Goal: Transaction & Acquisition: Book appointment/travel/reservation

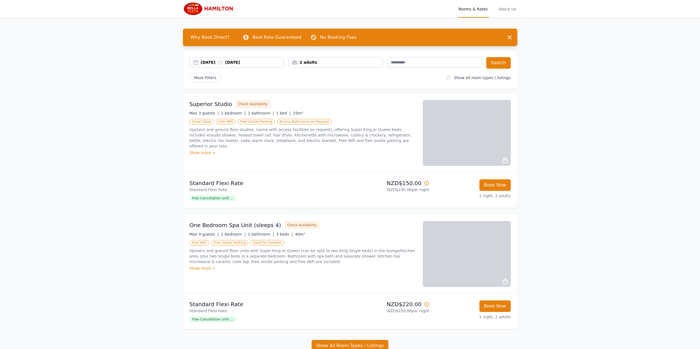
scroll to position [27, 0]
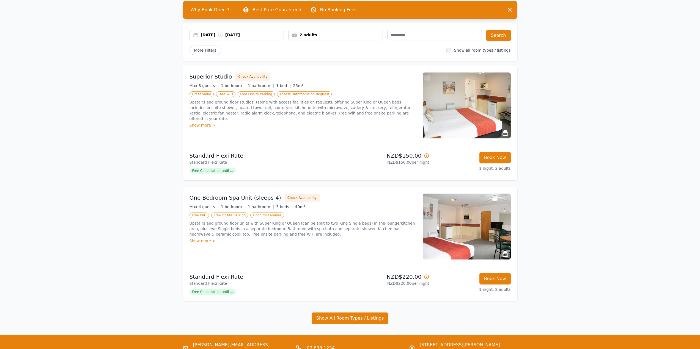
click at [201, 123] on div "Show more >" at bounding box center [302, 125] width 227 height 5
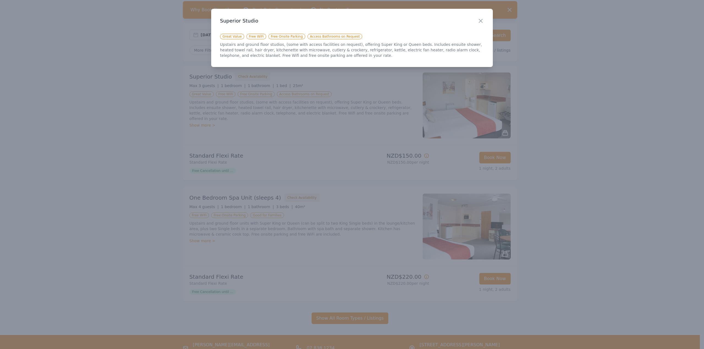
drag, startPoint x: 480, startPoint y: 22, endPoint x: 477, endPoint y: 35, distance: 13.9
click at [480, 21] on icon "button" at bounding box center [480, 21] width 7 height 7
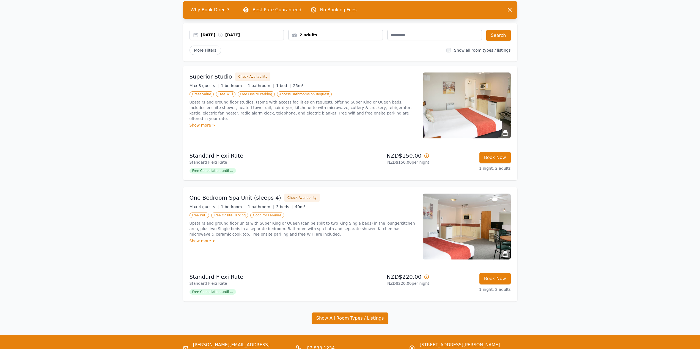
click at [472, 114] on img at bounding box center [467, 106] width 88 height 66
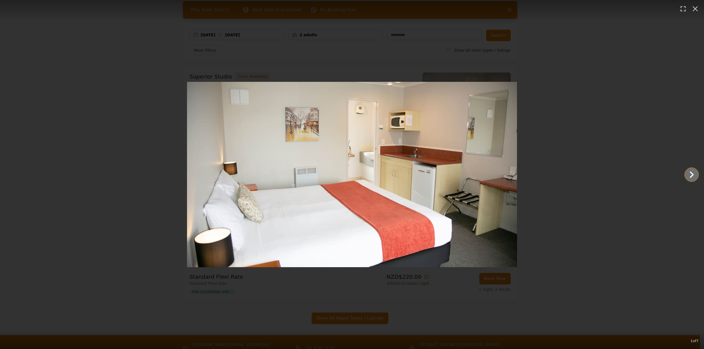
click at [693, 179] on icon "Show slide 2 of 7" at bounding box center [691, 174] width 13 height 13
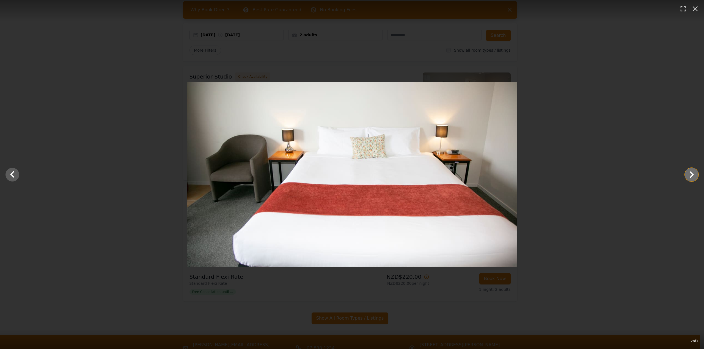
click at [693, 179] on icon "Show slide 3 of 7" at bounding box center [691, 174] width 13 height 13
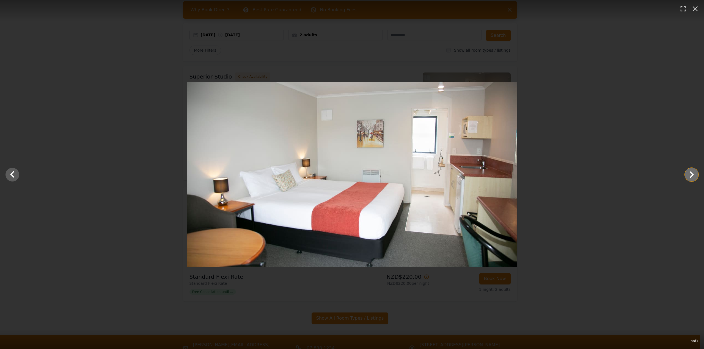
click at [693, 179] on icon "Show slide 4 of 7" at bounding box center [691, 174] width 13 height 13
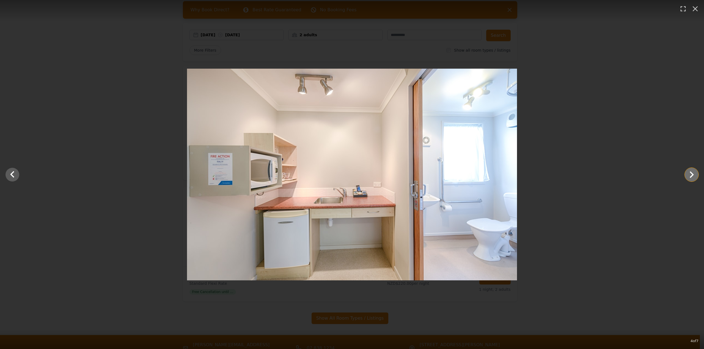
click at [693, 179] on icon "Show slide 5 of 7" at bounding box center [691, 174] width 13 height 13
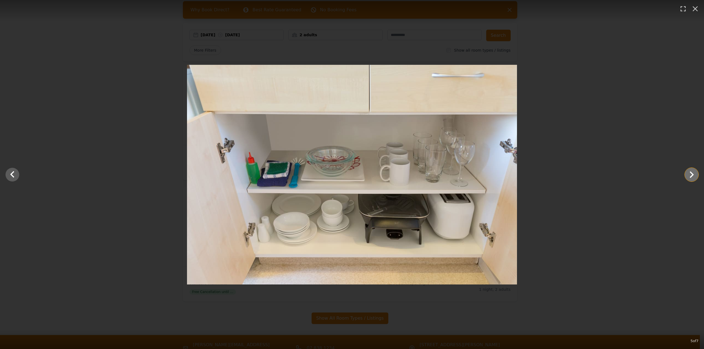
click at [693, 179] on icon "Show slide 6 of 7" at bounding box center [691, 174] width 13 height 13
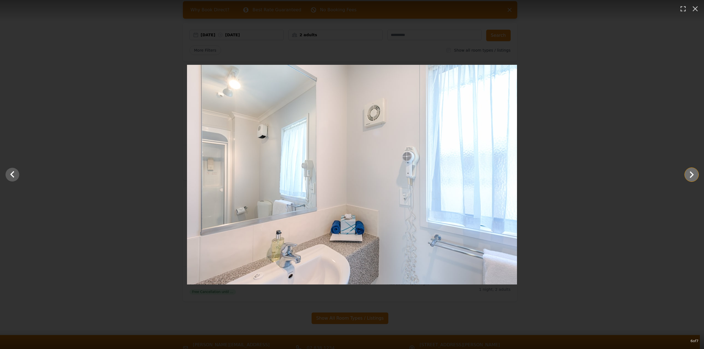
click at [693, 179] on icon "Show slide 7 of 7" at bounding box center [691, 174] width 13 height 13
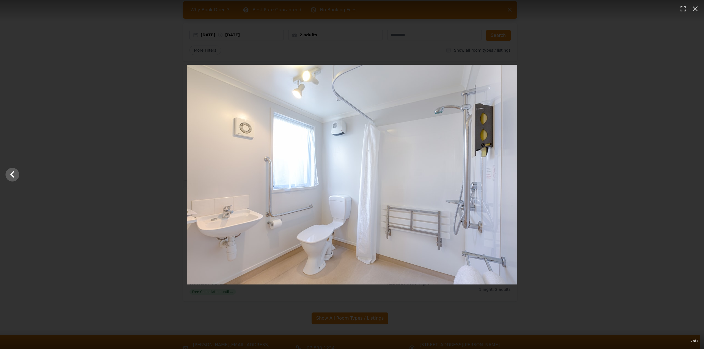
click at [693, 179] on div at bounding box center [352, 175] width 704 height 220
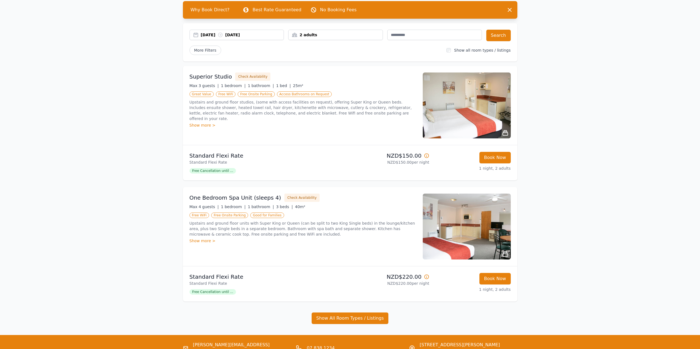
click at [607, 159] on div "Open main menu Rooms & Rates About Us Why Book Direct? Best Rate Guaranteed No …" at bounding box center [350, 173] width 700 height 401
click at [355, 36] on div "2 adults" at bounding box center [335, 34] width 94 height 5
click at [330, 74] on icon at bounding box center [329, 72] width 4 height 4
click at [330, 72] on icon at bounding box center [329, 72] width 4 height 4
click at [264, 49] on div "More Filters" at bounding box center [315, 50] width 253 height 9
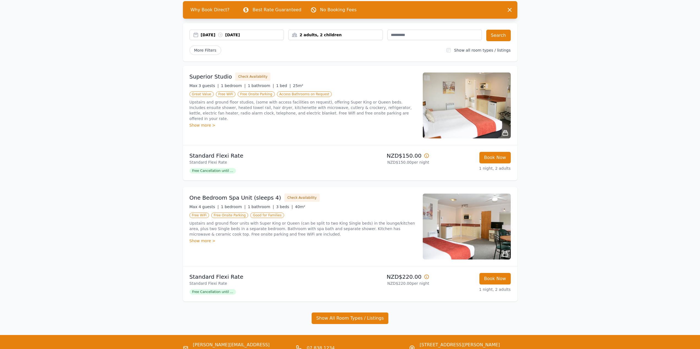
click at [243, 41] on div "[DATE] [DATE]" at bounding box center [236, 36] width 95 height 12
click at [243, 35] on div "[DATE] [DATE]" at bounding box center [242, 34] width 83 height 5
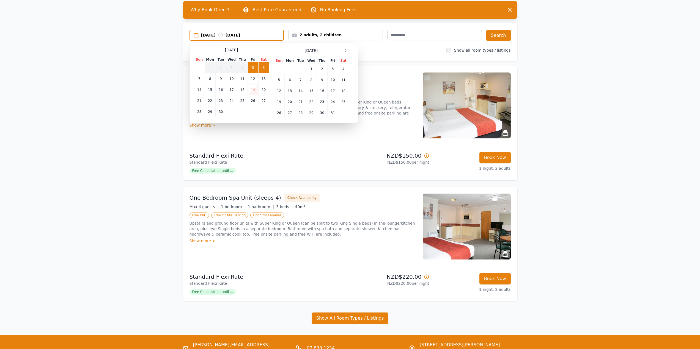
click at [251, 90] on td "19" at bounding box center [253, 89] width 10 height 11
click at [263, 89] on td "20" at bounding box center [263, 89] width 11 height 11
click at [197, 100] on td "21" at bounding box center [199, 100] width 11 height 11
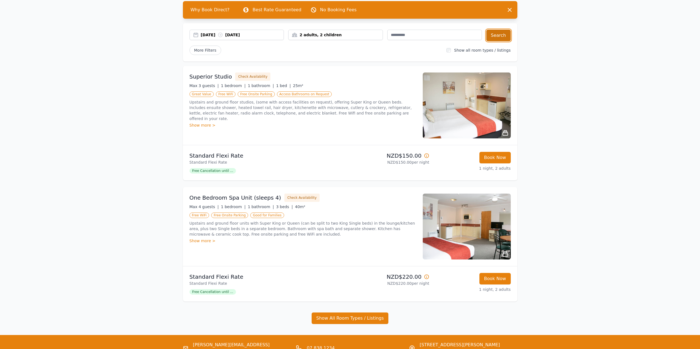
click at [504, 33] on button "Search" at bounding box center [498, 36] width 24 height 12
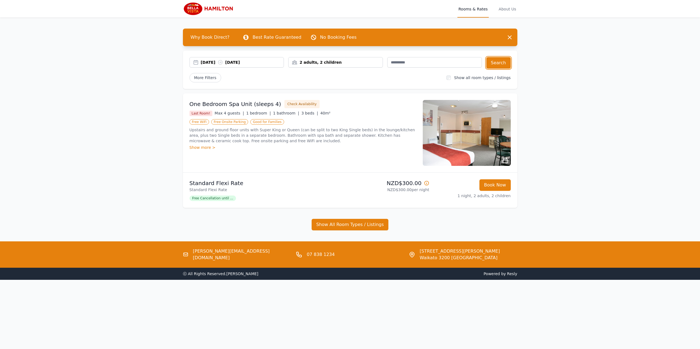
click at [239, 62] on div "[DATE] [DATE]" at bounding box center [242, 62] width 83 height 5
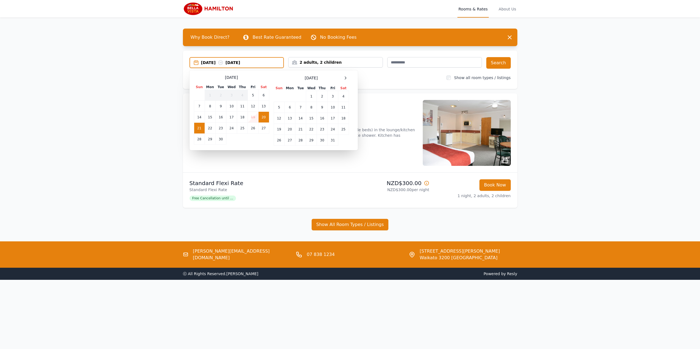
click at [252, 117] on td "19" at bounding box center [253, 117] width 10 height 11
click at [210, 131] on td "22" at bounding box center [210, 128] width 11 height 11
click at [249, 115] on td "19" at bounding box center [253, 117] width 10 height 11
click at [198, 128] on td "21" at bounding box center [199, 128] width 11 height 11
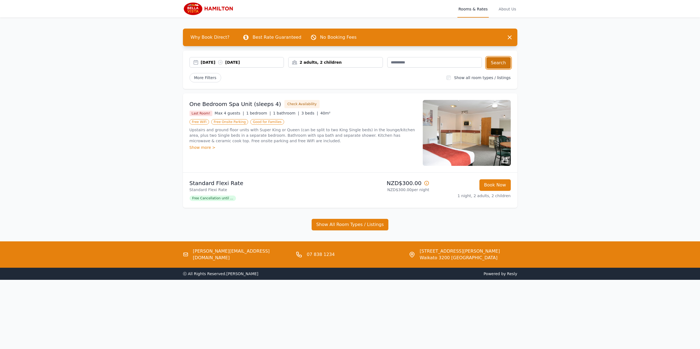
click at [501, 61] on button "Search" at bounding box center [498, 63] width 24 height 12
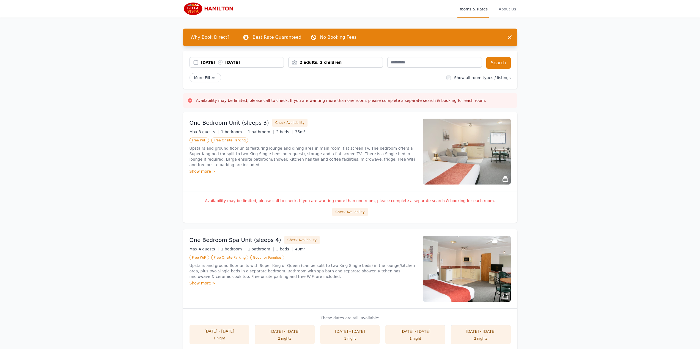
click at [194, 8] on img at bounding box center [209, 8] width 53 height 13
